Goal: Task Accomplishment & Management: Manage account settings

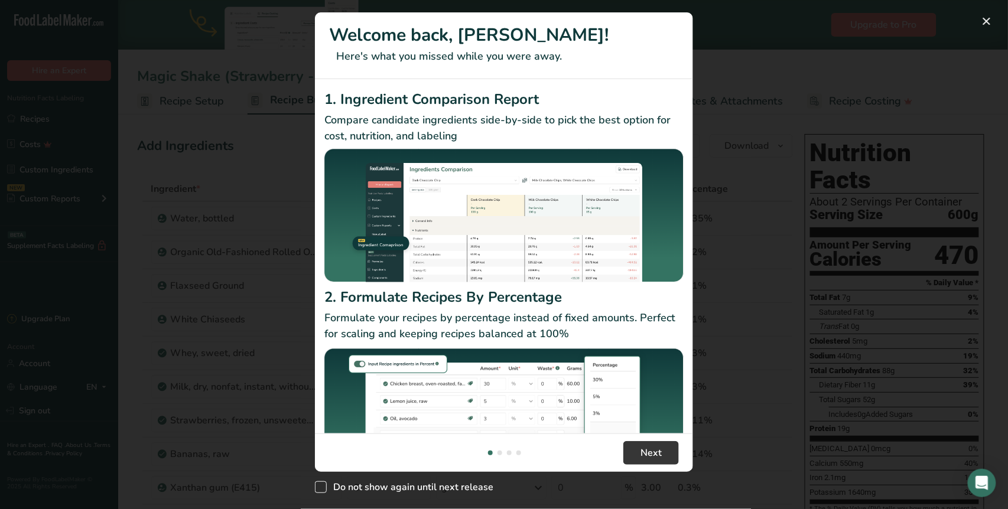
click at [322, 485] on span "New Features" at bounding box center [321, 488] width 12 height 12
click at [322, 485] on input "Do not show again until next release" at bounding box center [319, 487] width 8 height 8
checkbox input "true"
click at [982, 21] on button "New Features" at bounding box center [987, 21] width 19 height 19
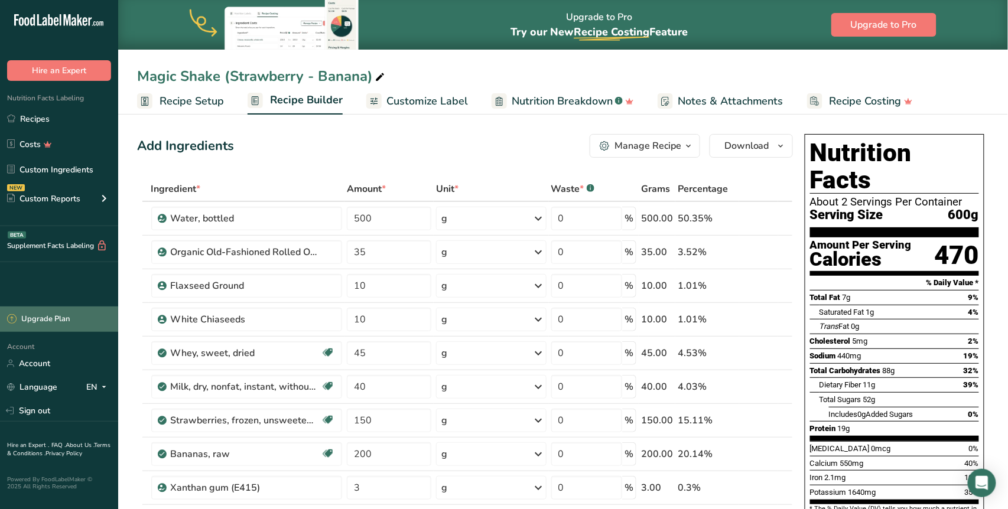
click at [59, 316] on div "Upgrade Plan" at bounding box center [38, 320] width 63 height 12
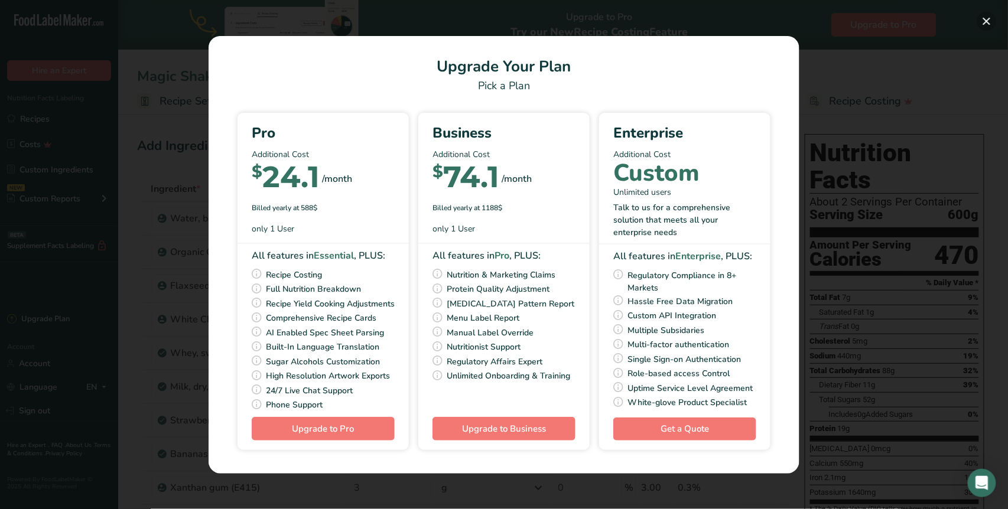
click at [990, 22] on button "Pick Your Pricing Plan Modal" at bounding box center [987, 21] width 19 height 19
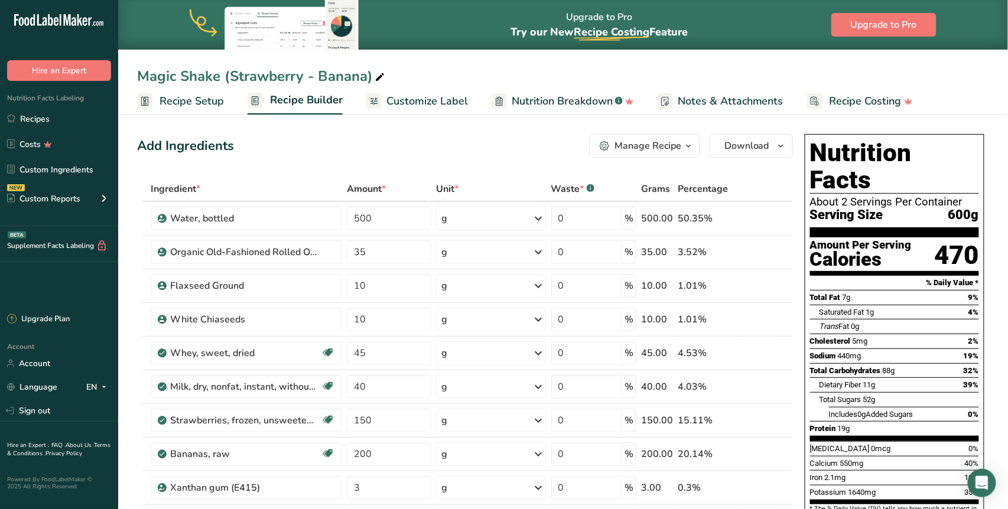
click at [539, 100] on span "Nutrition Breakdown" at bounding box center [562, 101] width 101 height 16
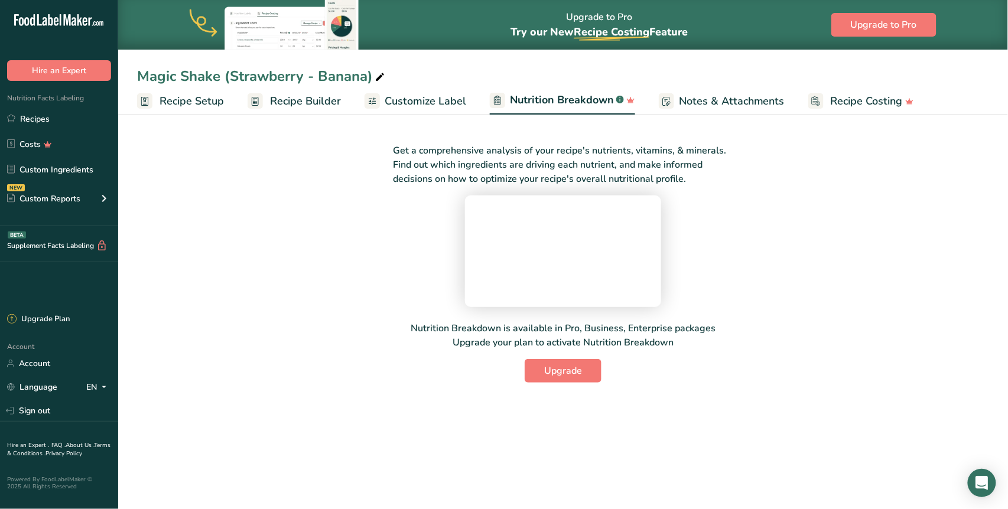
click at [589, 99] on span "Nutrition Breakdown" at bounding box center [562, 100] width 104 height 16
click at [556, 378] on span "Upgrade" at bounding box center [563, 371] width 38 height 14
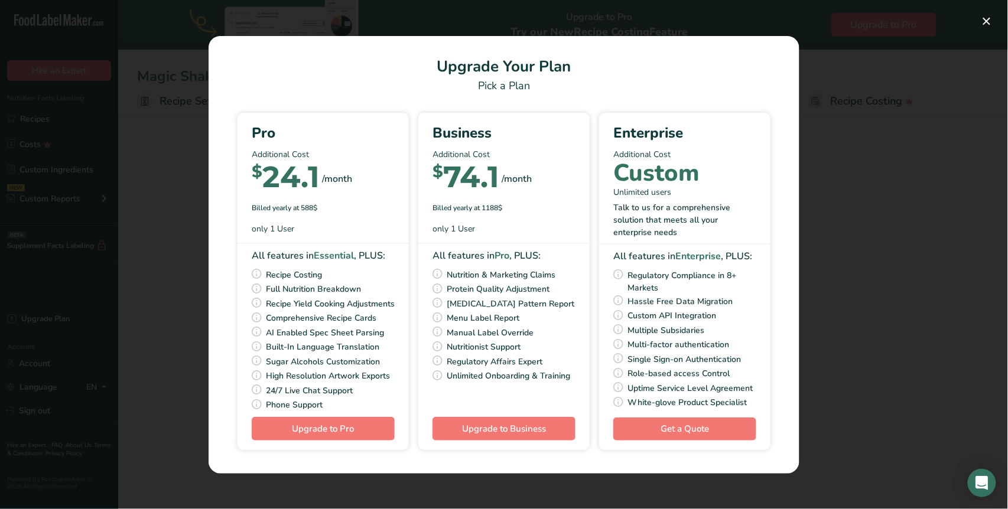
click at [857, 147] on div "Pick Your Pricing Plan Modal" at bounding box center [504, 254] width 1008 height 509
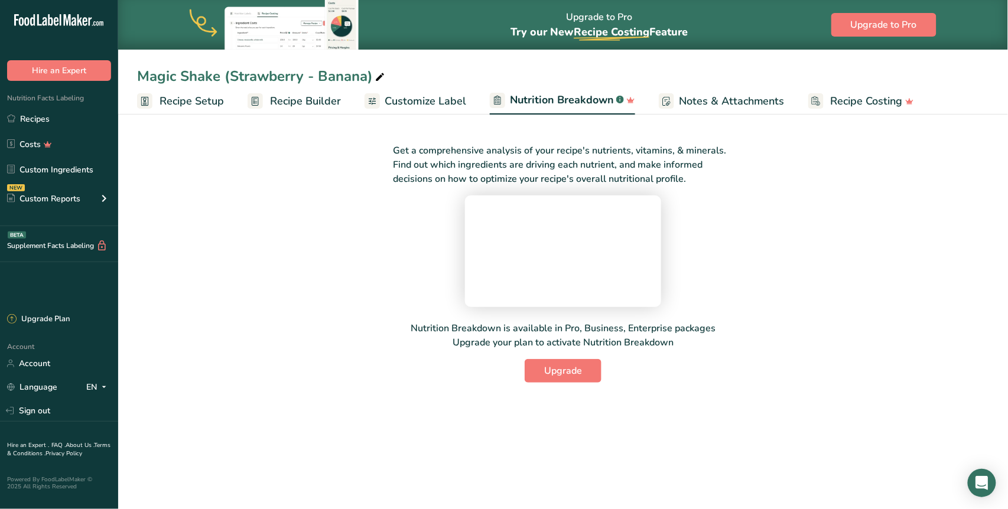
scroll to position [25, 0]
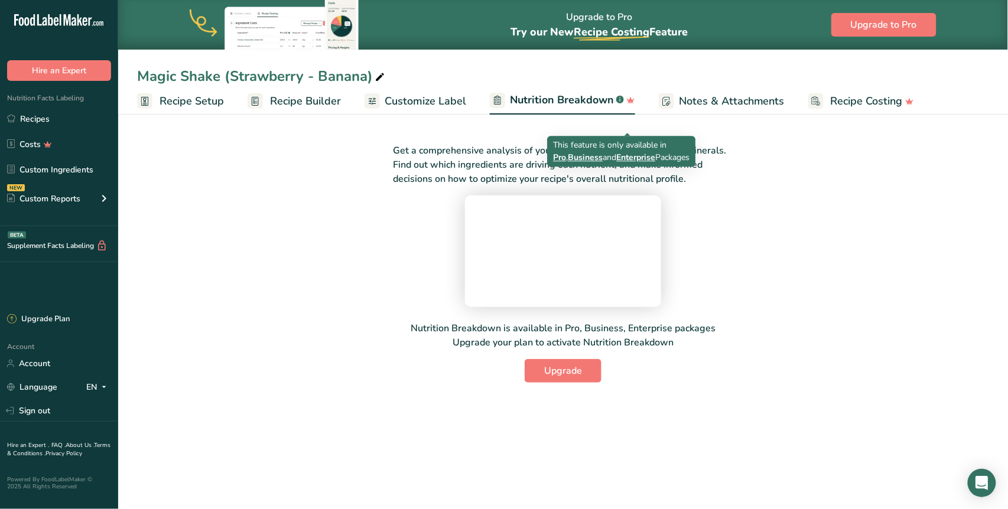
click at [556, 152] on span "Pro" at bounding box center [559, 157] width 13 height 11
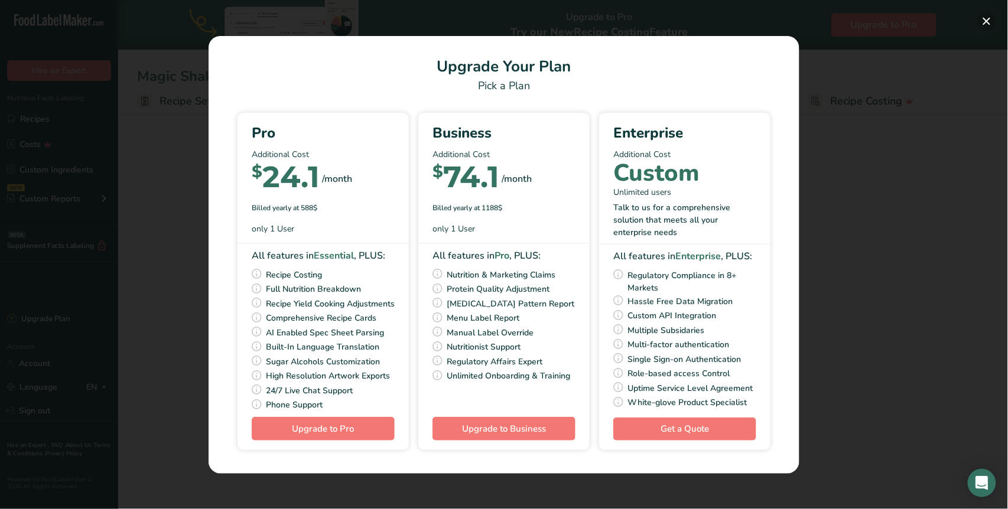
click at [991, 20] on button "Pick Your Pricing Plan Modal" at bounding box center [987, 21] width 19 height 19
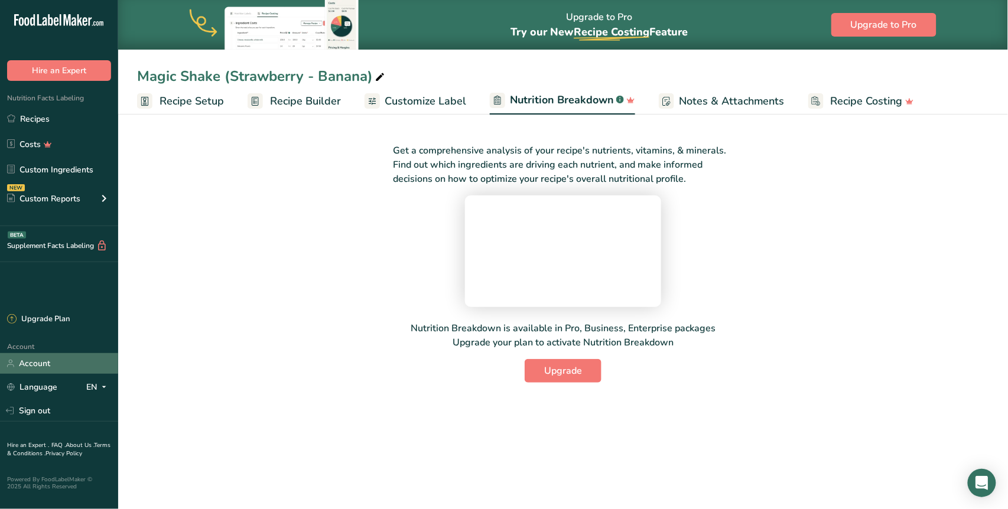
click at [50, 361] on link "Account" at bounding box center [59, 363] width 118 height 21
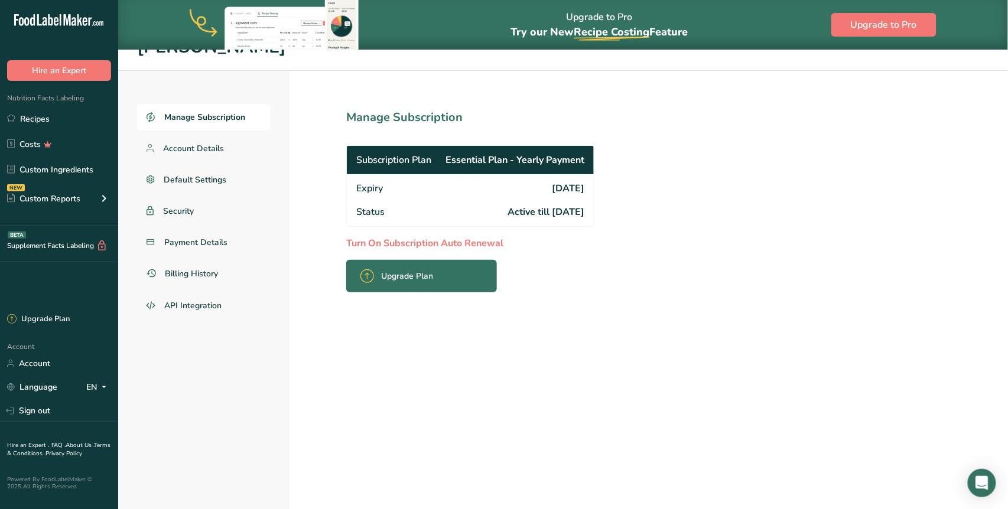
drag, startPoint x: 343, startPoint y: 118, endPoint x: 459, endPoint y: 115, distance: 115.3
click at [459, 115] on section "Manage Subscription Subscription Plan Essential Plan - Yearly Payment Expiry [D…" at bounding box center [497, 302] width 414 height 463
click at [51, 121] on link "Recipes" at bounding box center [59, 119] width 118 height 22
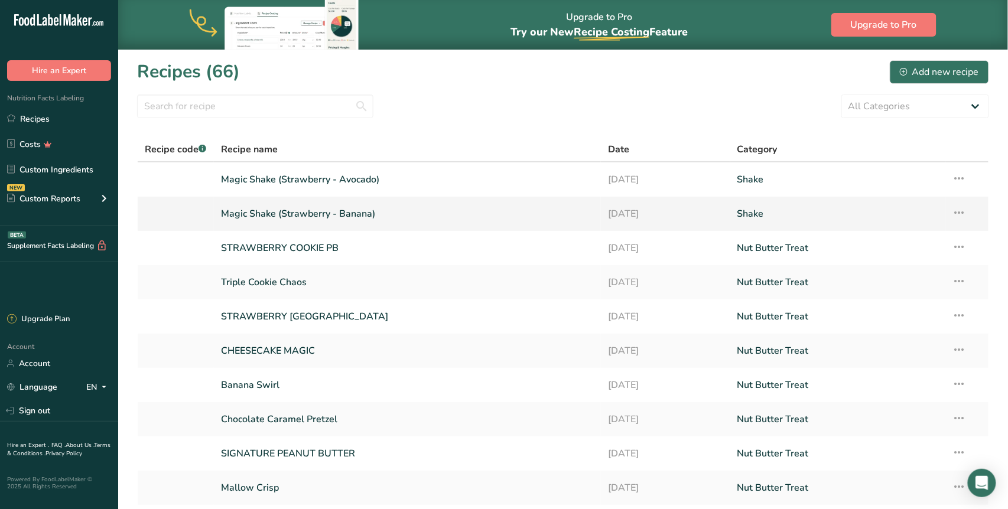
click at [335, 213] on link "Magic Shake (Strawberry - Banana)" at bounding box center [408, 214] width 374 height 25
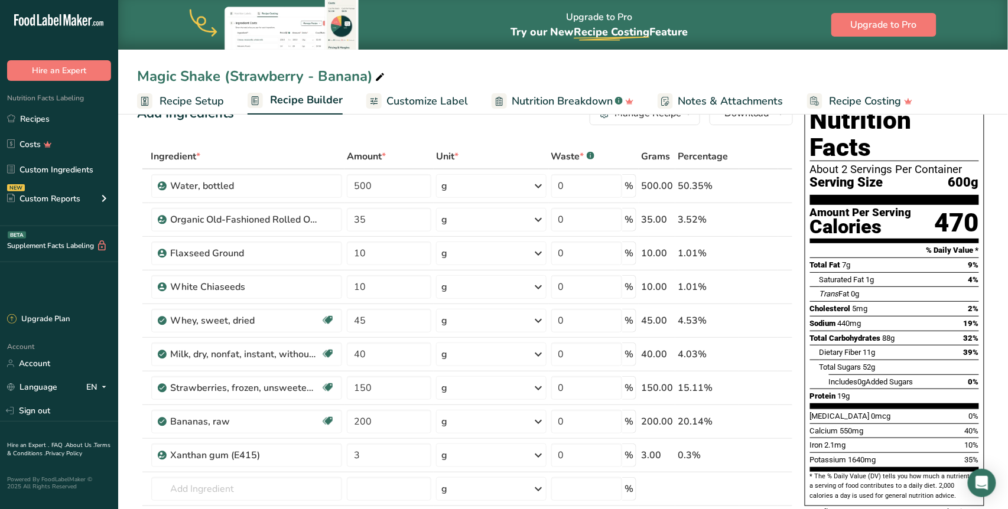
scroll to position [45, 0]
